Goal: Find specific page/section: Find specific page/section

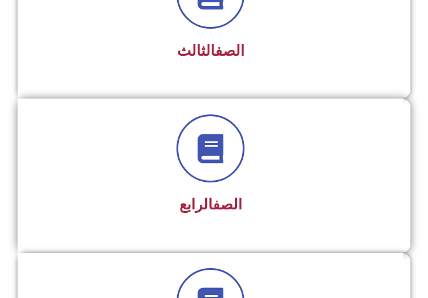
scroll to position [644, 0]
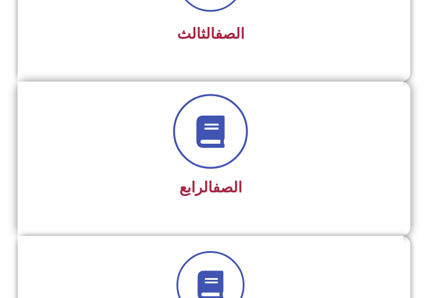
click at [200, 117] on icon at bounding box center [210, 131] width 32 height 32
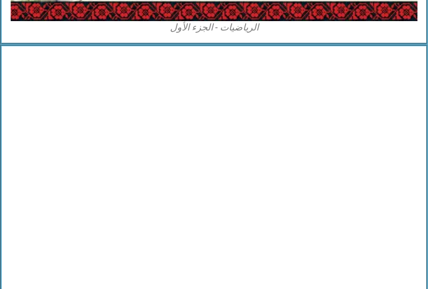
scroll to position [1816, 0]
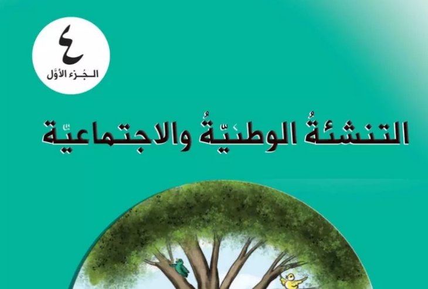
click at [160, 130] on img at bounding box center [213, 264] width 447 height 558
click at [172, 194] on img at bounding box center [213, 264] width 447 height 558
click at [216, 187] on img at bounding box center [213, 264] width 447 height 558
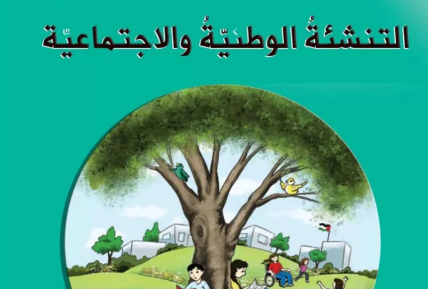
scroll to position [1874, 0]
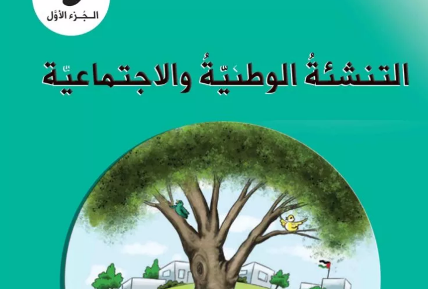
click at [144, 162] on img at bounding box center [213, 205] width 447 height 558
click at [99, 145] on img at bounding box center [213, 205] width 447 height 558
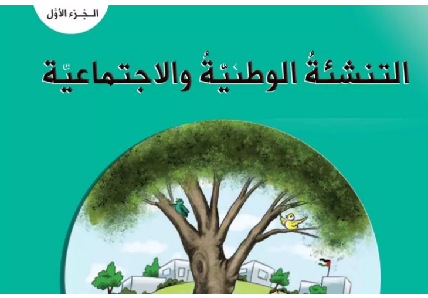
scroll to position [1816, 0]
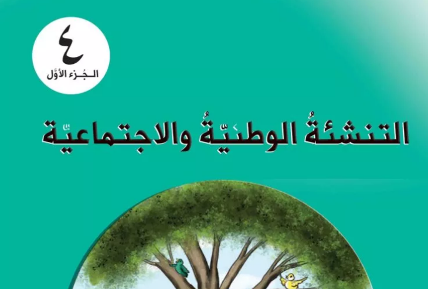
click at [145, 109] on img at bounding box center [213, 264] width 447 height 558
click at [216, 142] on img at bounding box center [213, 264] width 447 height 558
click at [219, 145] on img at bounding box center [213, 264] width 447 height 558
click at [223, 149] on img at bounding box center [213, 264] width 447 height 558
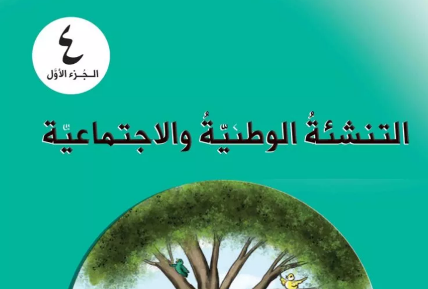
click at [233, 167] on img at bounding box center [213, 264] width 447 height 558
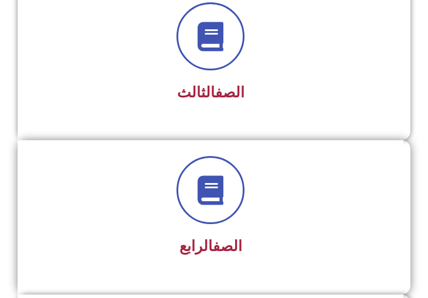
scroll to position [585, 0]
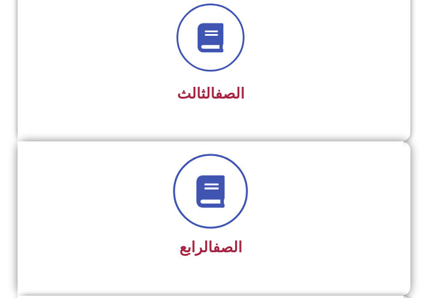
click at [214, 199] on icon at bounding box center [210, 191] width 32 height 32
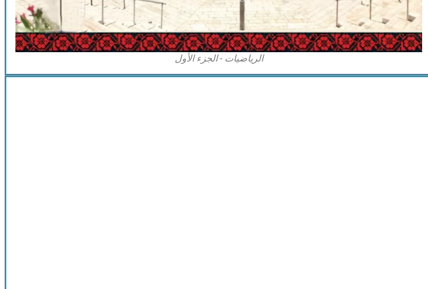
scroll to position [1757, -6]
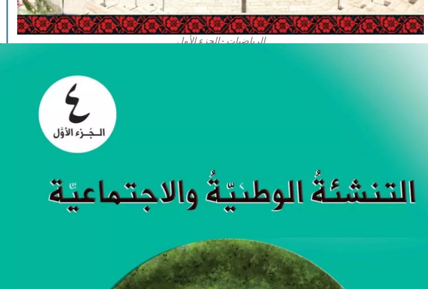
drag, startPoint x: 166, startPoint y: 165, endPoint x: 186, endPoint y: 179, distance: 24.4
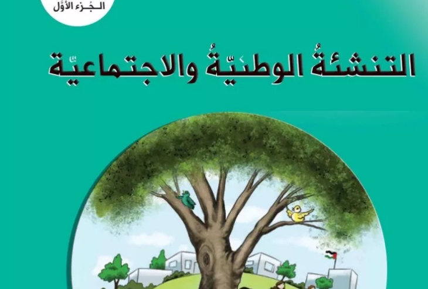
scroll to position [1992, -6]
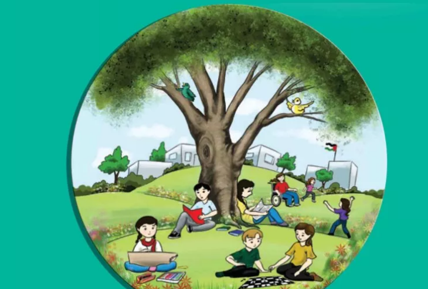
click at [210, 200] on img at bounding box center [219, 88] width 447 height 558
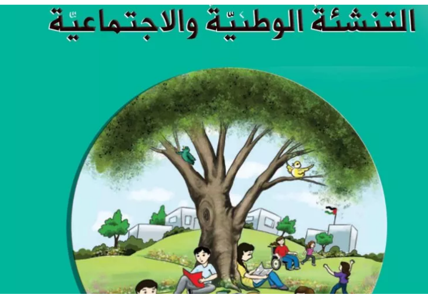
scroll to position [1933, 0]
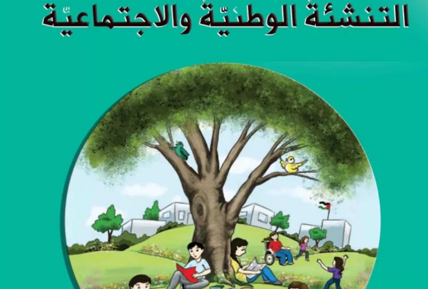
click at [193, 197] on img at bounding box center [213, 147] width 447 height 558
click at [172, 28] on img at bounding box center [213, 147] width 447 height 558
click at [236, 152] on img at bounding box center [213, 147] width 447 height 558
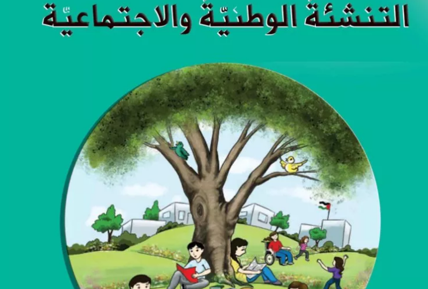
click at [204, 6] on img at bounding box center [213, 147] width 447 height 558
click at [303, 196] on img at bounding box center [213, 147] width 447 height 558
click at [299, 214] on img at bounding box center [213, 147] width 447 height 558
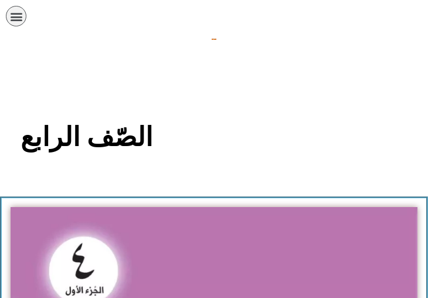
scroll to position [1933, 0]
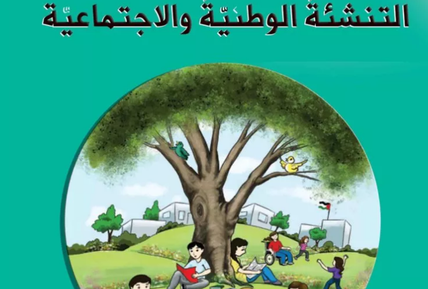
click at [250, 259] on img at bounding box center [213, 147] width 447 height 558
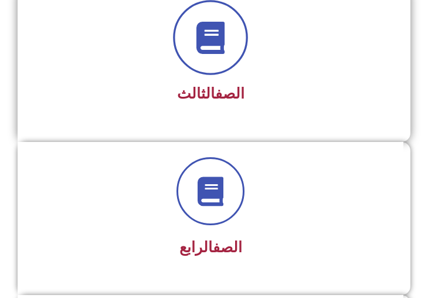
scroll to position [644, 0]
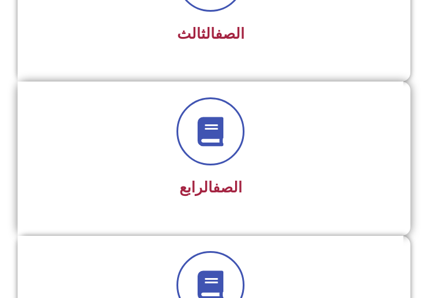
click at [202, 182] on span "الصف الرابع" at bounding box center [210, 187] width 63 height 17
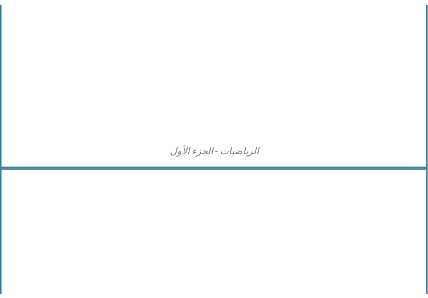
scroll to position [1816, 0]
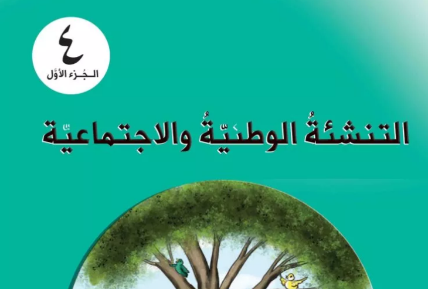
click at [154, 131] on img at bounding box center [213, 264] width 447 height 558
click at [155, 147] on img at bounding box center [213, 264] width 447 height 558
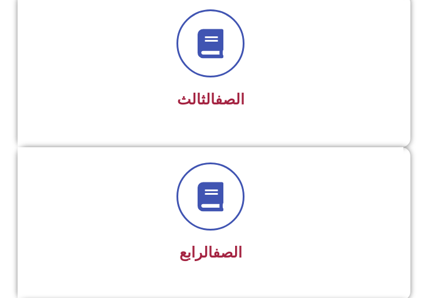
scroll to position [586, 0]
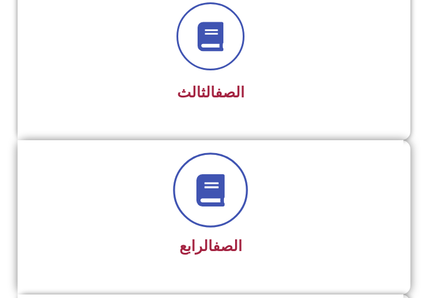
click at [207, 193] on icon at bounding box center [210, 189] width 32 height 32
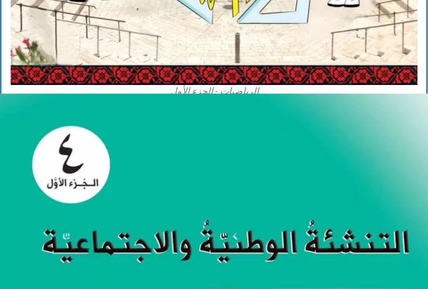
scroll to position [1816, -1]
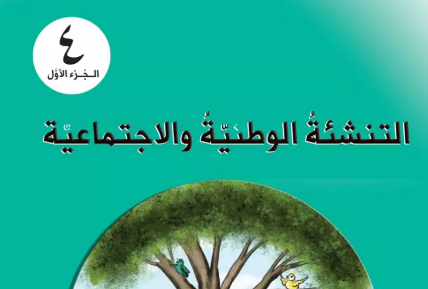
click at [179, 211] on img at bounding box center [214, 264] width 447 height 558
click at [179, 214] on img at bounding box center [214, 264] width 447 height 558
click at [180, 214] on img at bounding box center [214, 264] width 447 height 558
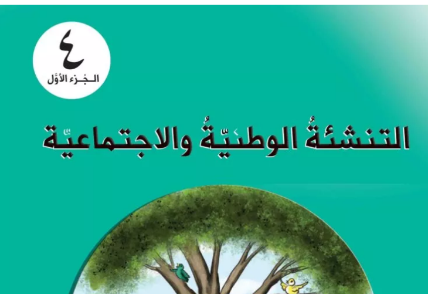
scroll to position [1816, 0]
